Goal: Check status: Check status

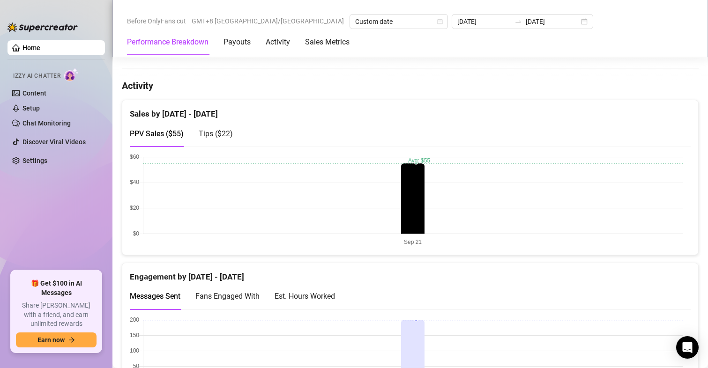
scroll to position [278, 0]
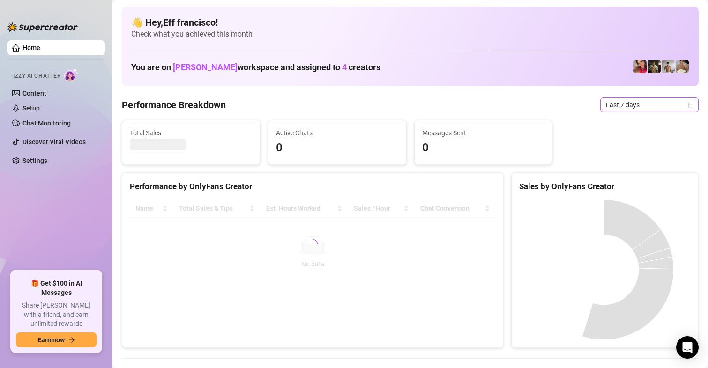
click at [612, 108] on span "Last 7 days" at bounding box center [649, 105] width 87 height 14
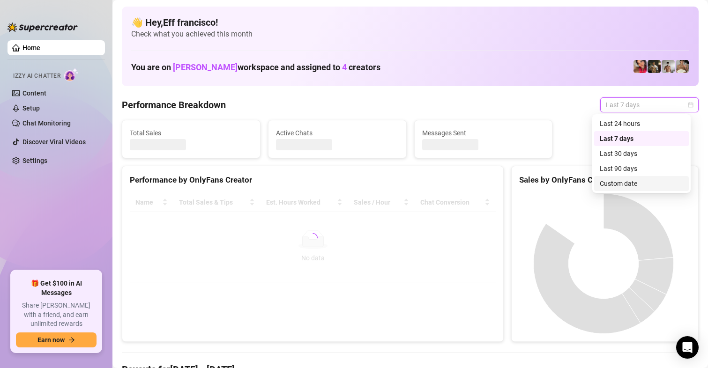
click at [612, 186] on div "Custom date" at bounding box center [641, 183] width 83 height 10
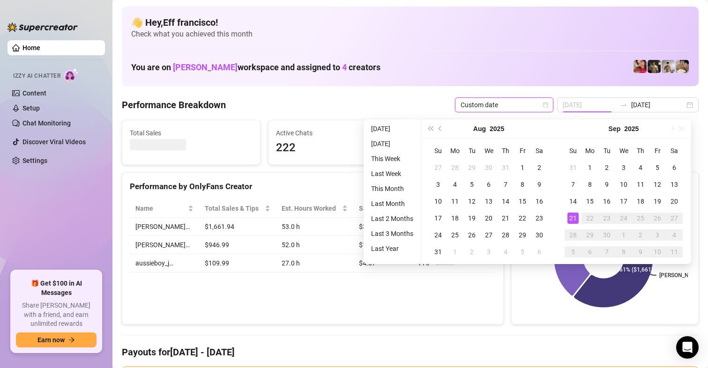
click at [574, 222] on div "21" at bounding box center [572, 218] width 11 height 11
type input "[DATE]"
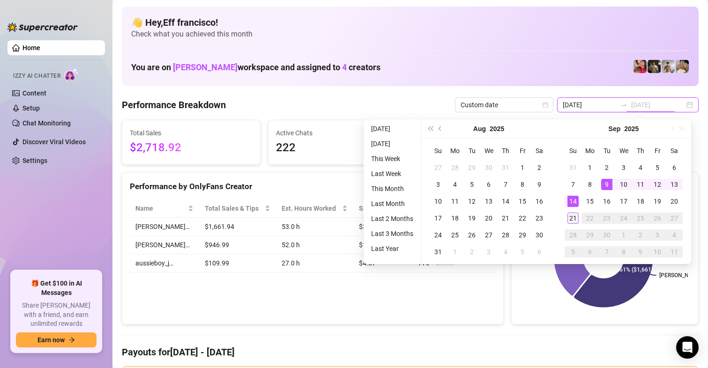
type input "[DATE]"
click at [571, 220] on div "21" at bounding box center [572, 218] width 11 height 11
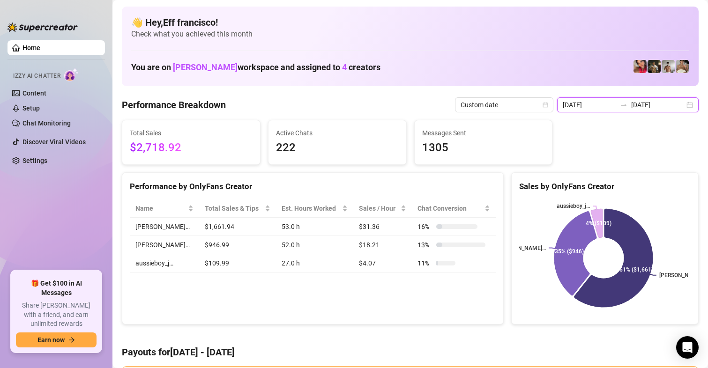
click at [585, 104] on input "[DATE]" at bounding box center [589, 105] width 53 height 10
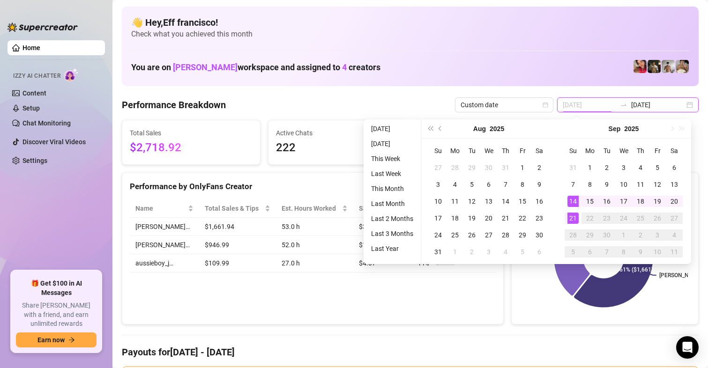
type input "[DATE]"
click at [572, 214] on div "21" at bounding box center [572, 218] width 11 height 11
click at [572, 215] on div "21" at bounding box center [572, 218] width 11 height 11
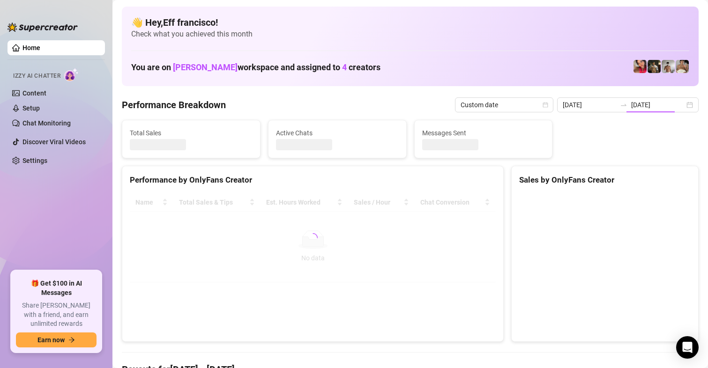
type input "[DATE]"
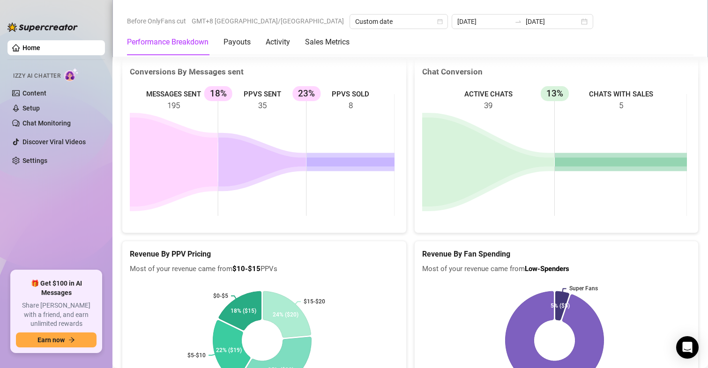
scroll to position [1405, 0]
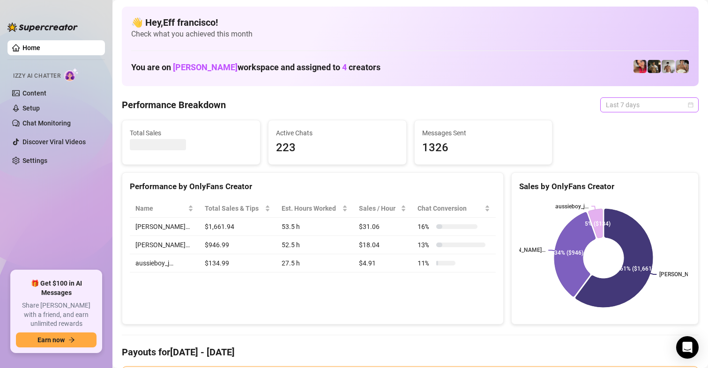
click at [620, 108] on span "Last 7 days" at bounding box center [649, 105] width 87 height 14
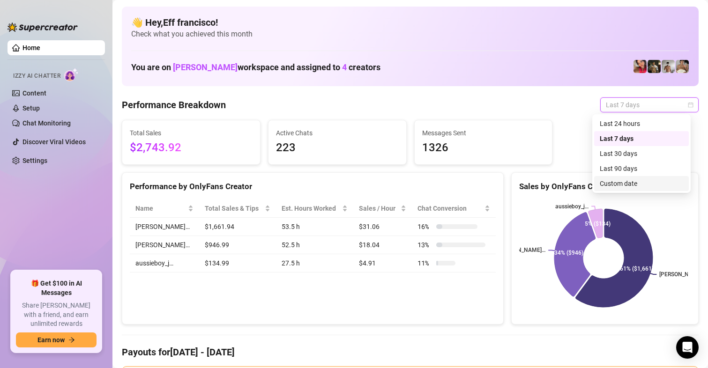
click at [615, 178] on div "Custom date" at bounding box center [641, 183] width 95 height 15
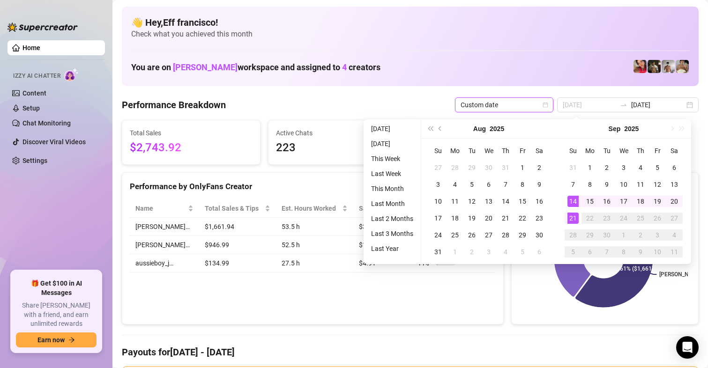
type input "[DATE]"
click at [573, 216] on div "21" at bounding box center [572, 218] width 11 height 11
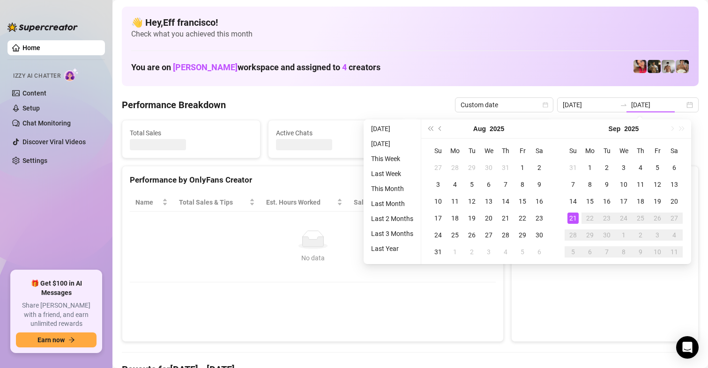
type input "[DATE]"
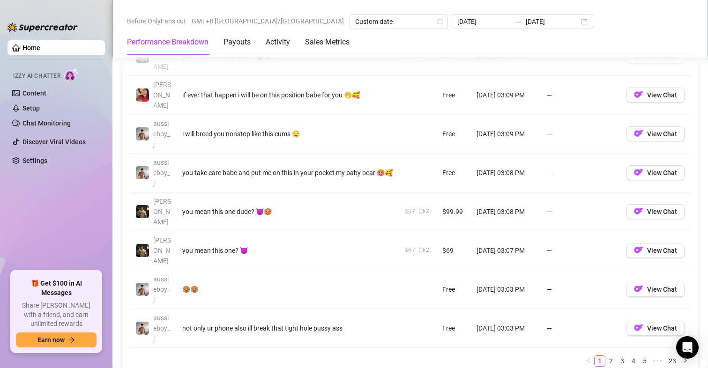
scroll to position [1312, 0]
